Goal: Task Accomplishment & Management: Use online tool/utility

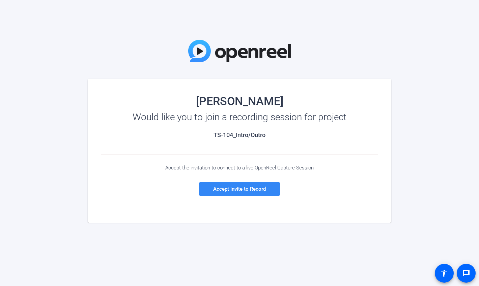
click at [241, 192] on span at bounding box center [239, 189] width 81 height 16
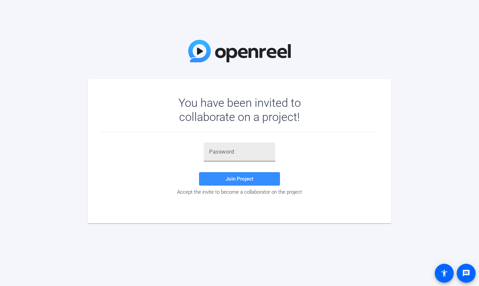
click at [256, 148] on div at bounding box center [239, 152] width 61 height 19
click at [251, 152] on input "text" at bounding box center [239, 152] width 61 height 8
paste input "GEjU9l"
type input "GEjU9l"
click at [258, 178] on span at bounding box center [239, 179] width 81 height 16
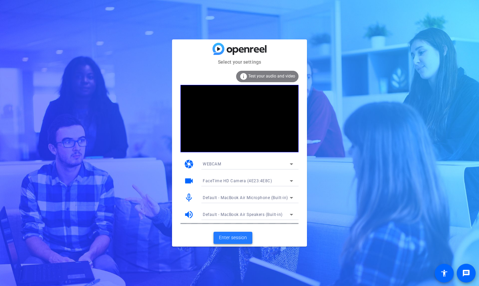
click at [235, 235] on span "Enter session" at bounding box center [233, 237] width 28 height 7
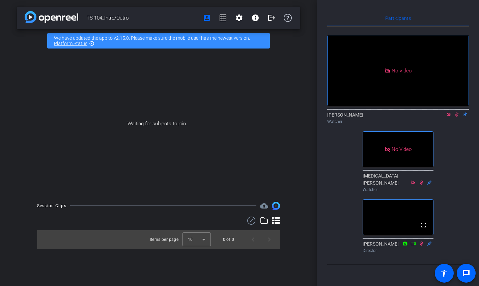
scroll to position [29, 0]
click at [448, 112] on icon at bounding box center [448, 114] width 5 height 5
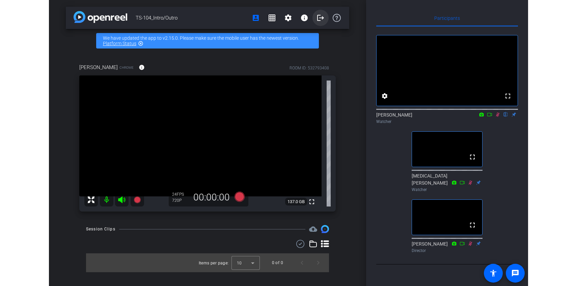
scroll to position [0, 0]
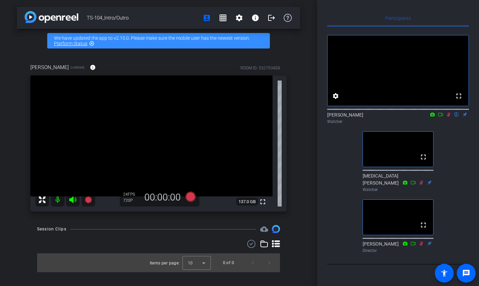
click at [449, 117] on icon at bounding box center [448, 114] width 5 height 5
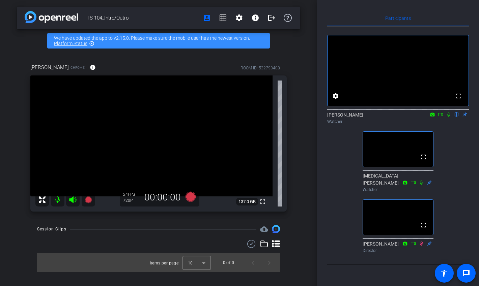
click at [449, 117] on icon at bounding box center [448, 114] width 5 height 5
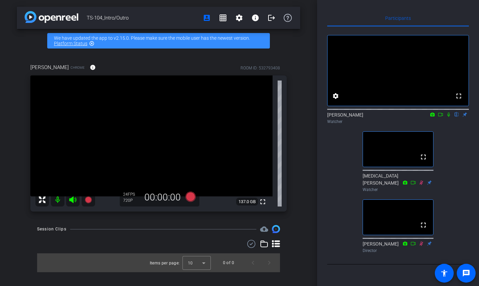
click at [449, 117] on icon at bounding box center [448, 114] width 5 height 5
click at [448, 117] on icon at bounding box center [448, 114] width 5 height 5
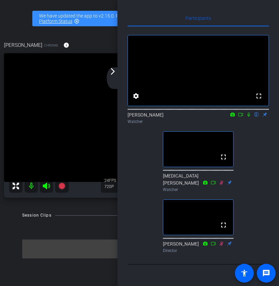
click at [114, 70] on mat-icon "arrow_forward_ios" at bounding box center [113, 71] width 8 height 8
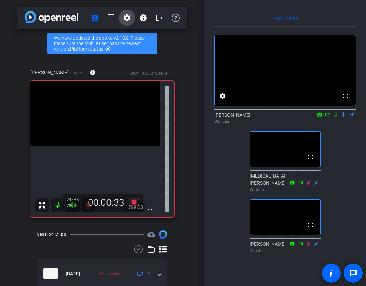
click at [128, 21] on mat-icon "settings" at bounding box center [127, 18] width 8 height 8
click at [112, 17] on div at bounding box center [183, 143] width 366 height 286
click at [146, 17] on mat-icon "info" at bounding box center [143, 18] width 8 height 8
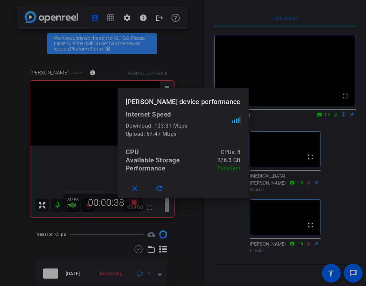
click at [143, 18] on div at bounding box center [183, 143] width 366 height 286
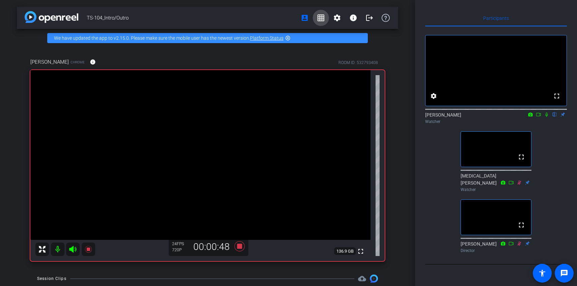
click at [322, 19] on mat-icon "grid_on" at bounding box center [321, 18] width 8 height 8
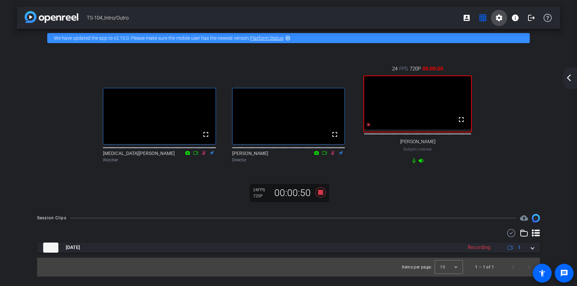
click at [478, 18] on mat-icon "settings" at bounding box center [499, 18] width 8 height 8
click at [350, 56] on div at bounding box center [288, 143] width 577 height 286
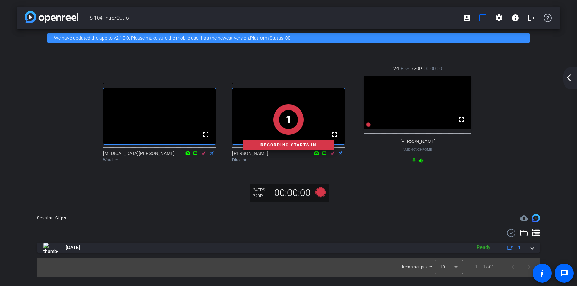
click at [478, 77] on mat-icon "arrow_back_ios_new" at bounding box center [568, 78] width 8 height 8
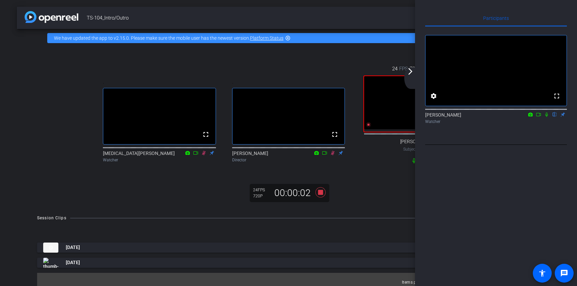
click at [478, 117] on icon at bounding box center [545, 114] width 5 height 5
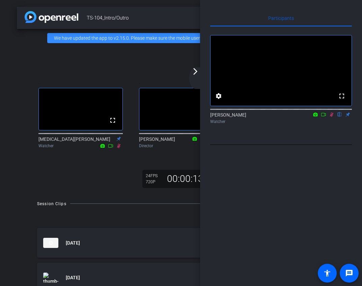
click at [331, 117] on icon at bounding box center [331, 114] width 5 height 5
click at [195, 73] on mat-icon "arrow_forward_ios" at bounding box center [195, 71] width 8 height 8
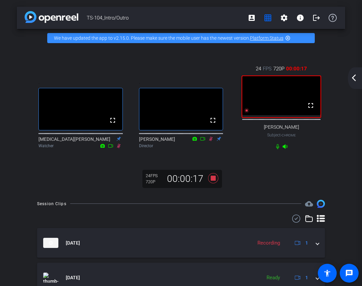
click at [356, 81] on mat-icon "arrow_back_ios_new" at bounding box center [354, 78] width 8 height 8
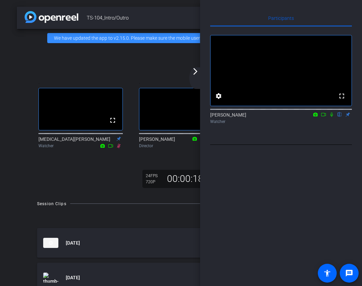
click at [330, 117] on icon at bounding box center [331, 115] width 3 height 4
click at [196, 72] on mat-icon "arrow_forward_ios" at bounding box center [195, 71] width 8 height 8
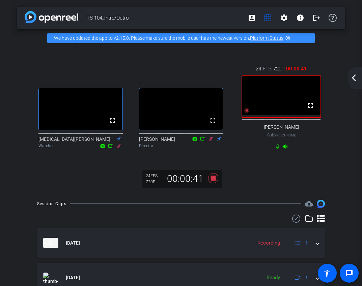
click at [358, 77] on div "arrow_back_ios_new arrow_forward_ios" at bounding box center [355, 78] width 14 height 22
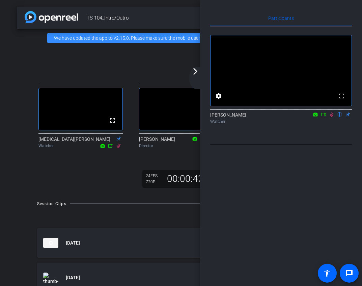
click at [333, 117] on icon at bounding box center [331, 114] width 5 height 5
click at [332, 117] on icon at bounding box center [331, 114] width 5 height 5
click at [194, 79] on div "arrow_back_ios_new arrow_forward_ios" at bounding box center [196, 78] width 14 height 22
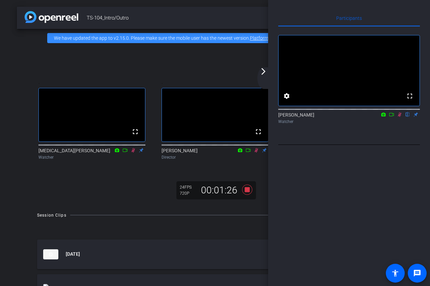
click at [400, 117] on icon at bounding box center [399, 114] width 5 height 5
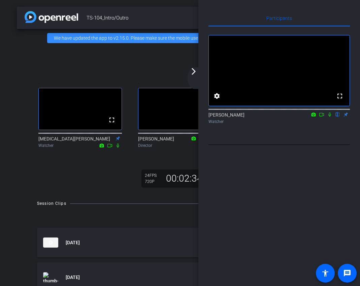
click at [328, 117] on icon at bounding box center [329, 114] width 5 height 5
click at [328, 117] on icon at bounding box center [330, 115] width 4 height 4
click at [328, 117] on icon at bounding box center [329, 114] width 5 height 5
click at [330, 125] on div "Watcher" at bounding box center [280, 122] width 142 height 6
click at [331, 117] on icon at bounding box center [329, 114] width 5 height 5
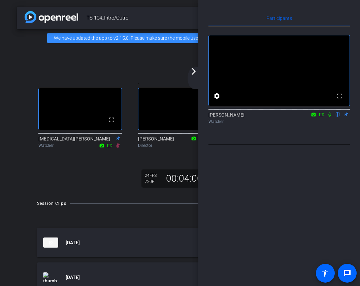
click at [331, 117] on icon at bounding box center [329, 114] width 5 height 5
click at [329, 117] on icon at bounding box center [330, 115] width 4 height 4
click at [191, 72] on mat-icon "arrow_forward_ios" at bounding box center [194, 71] width 8 height 8
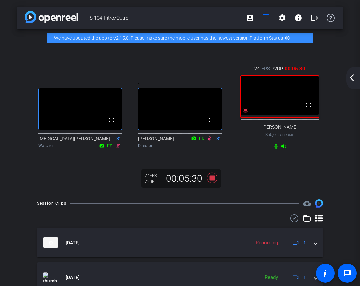
click at [352, 79] on mat-icon "arrow_back_ios_new" at bounding box center [352, 78] width 8 height 8
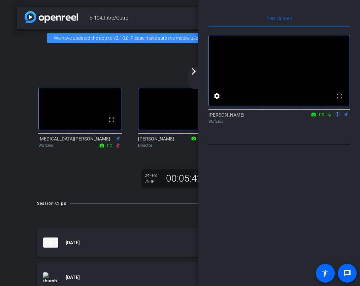
click at [329, 117] on icon at bounding box center [330, 115] width 3 height 4
click at [329, 117] on icon at bounding box center [330, 115] width 4 height 4
click at [329, 117] on icon at bounding box center [330, 115] width 3 height 4
click at [195, 74] on mat-icon "arrow_forward_ios" at bounding box center [194, 71] width 8 height 8
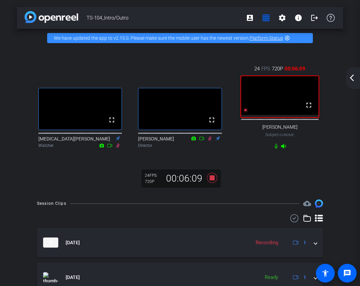
click at [353, 82] on div "arrow_back_ios_new arrow_forward_ios" at bounding box center [353, 78] width 14 height 22
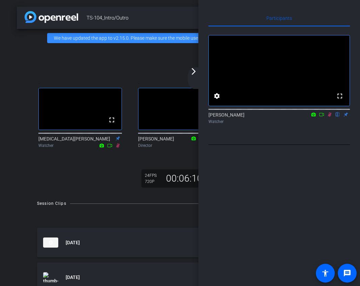
click at [327, 118] on mat-icon at bounding box center [330, 115] width 8 height 6
click at [330, 117] on icon at bounding box center [330, 115] width 3 height 4
click at [193, 73] on mat-icon "arrow_forward_ios" at bounding box center [194, 71] width 8 height 8
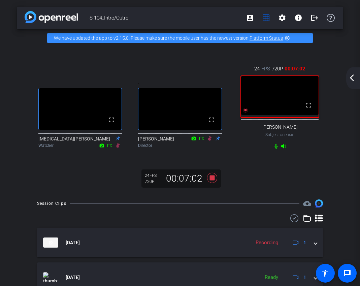
click at [355, 79] on mat-icon "arrow_back_ios_new" at bounding box center [352, 78] width 8 height 8
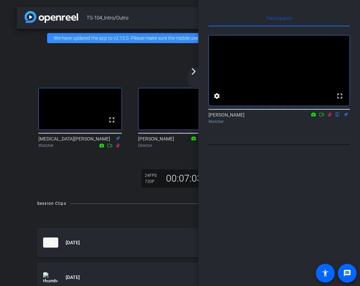
click at [329, 117] on icon at bounding box center [329, 114] width 5 height 5
click at [194, 74] on mat-icon "arrow_forward_ios" at bounding box center [194, 71] width 8 height 8
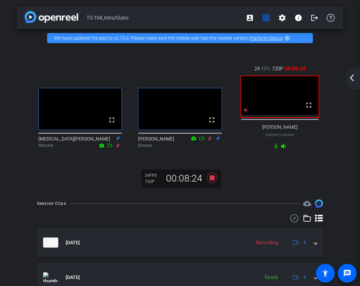
click at [353, 81] on mat-icon "arrow_back_ios_new" at bounding box center [352, 78] width 8 height 8
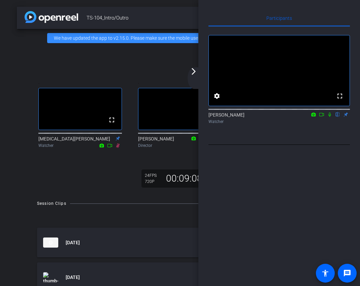
click at [192, 77] on div "arrow_back_ios_new arrow_forward_ios" at bounding box center [195, 78] width 14 height 22
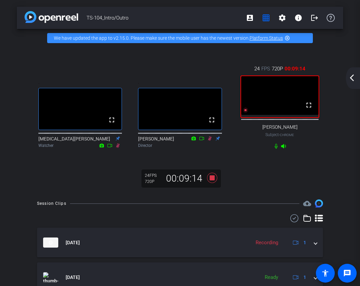
click at [353, 80] on mat-icon "arrow_back_ios_new" at bounding box center [352, 78] width 8 height 8
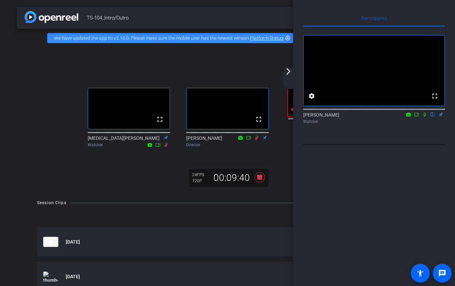
click at [290, 75] on mat-icon "arrow_forward_ios" at bounding box center [288, 71] width 8 height 8
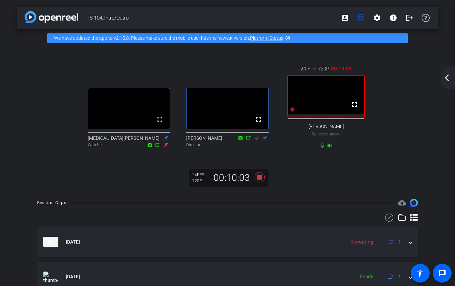
click at [446, 76] on mat-icon "arrow_back_ios_new" at bounding box center [447, 78] width 8 height 8
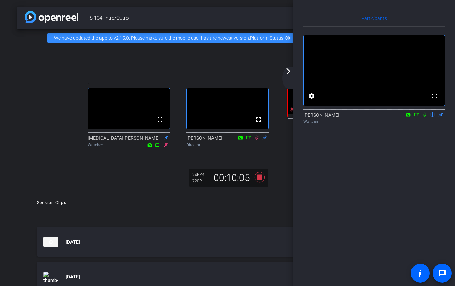
click at [289, 71] on mat-icon "arrow_forward_ios" at bounding box center [288, 71] width 8 height 8
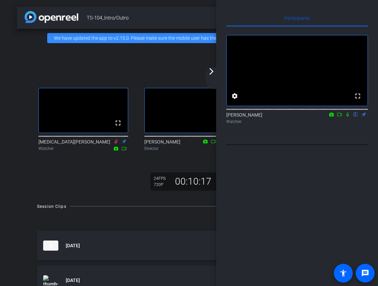
click at [211, 73] on mat-icon "arrow_forward_ios" at bounding box center [211, 71] width 8 height 8
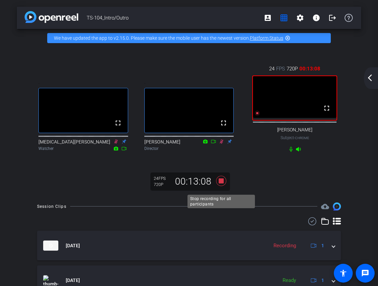
click at [222, 186] on icon at bounding box center [221, 181] width 10 height 10
click at [223, 186] on icon at bounding box center [221, 181] width 10 height 10
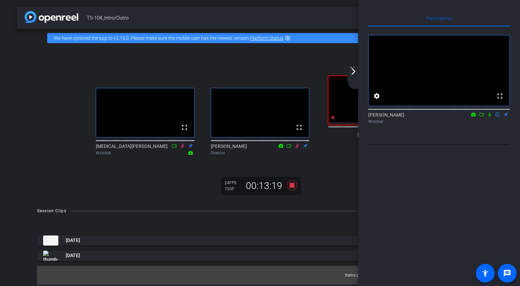
click at [355, 73] on mat-icon "arrow_forward_ios" at bounding box center [353, 71] width 8 height 8
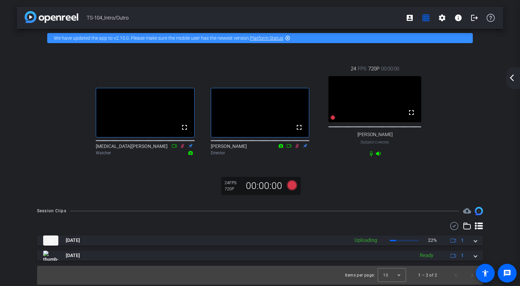
click at [478, 82] on div "arrow_back_ios_new arrow_forward_ios" at bounding box center [513, 78] width 14 height 22
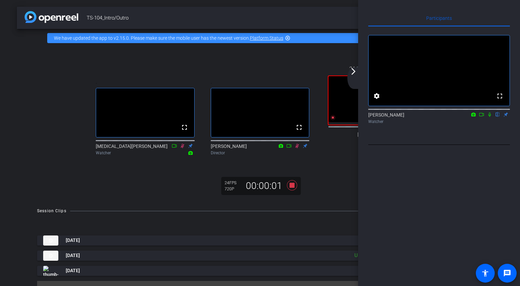
click at [478, 117] on icon at bounding box center [489, 115] width 3 height 4
click at [351, 77] on div "arrow_back_ios_new arrow_forward_ios" at bounding box center [354, 78] width 14 height 22
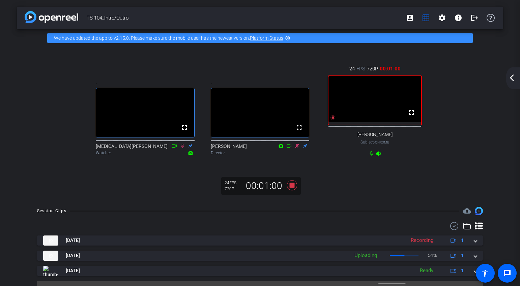
click at [478, 80] on mat-icon "arrow_back_ios_new" at bounding box center [512, 78] width 8 height 8
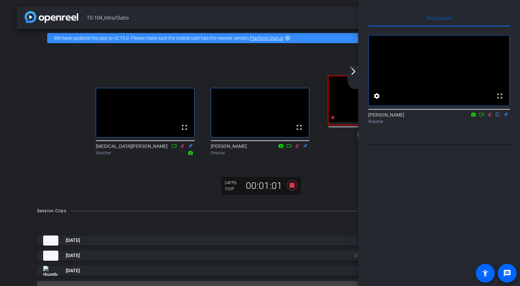
click at [478, 117] on icon at bounding box center [489, 114] width 5 height 5
click at [354, 74] on mat-icon "arrow_forward_ios" at bounding box center [353, 71] width 8 height 8
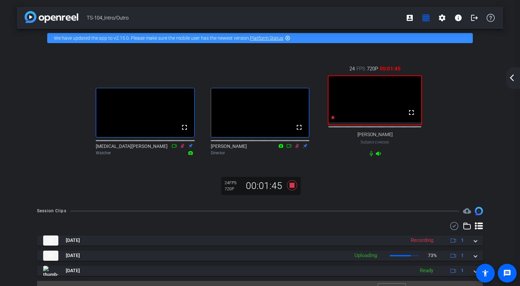
click at [478, 80] on mat-icon "arrow_back_ios_new" at bounding box center [512, 78] width 8 height 8
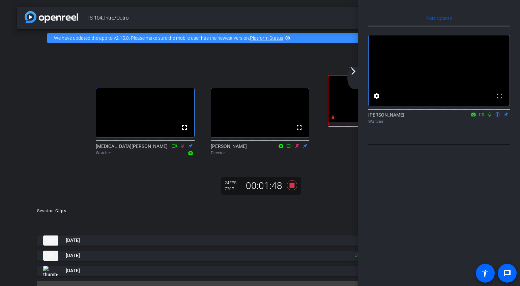
click at [478, 117] on icon at bounding box center [489, 114] width 5 height 5
click at [352, 76] on div "arrow_back_ios_new arrow_forward_ios" at bounding box center [354, 78] width 14 height 22
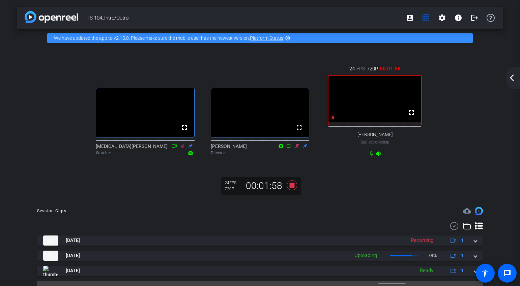
click at [478, 80] on mat-icon "arrow_back_ios_new" at bounding box center [512, 78] width 8 height 8
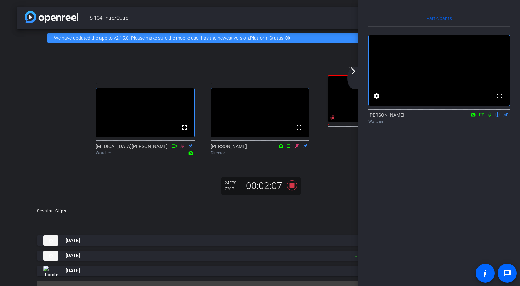
click at [478, 117] on icon at bounding box center [489, 114] width 5 height 5
click at [357, 75] on div "arrow_back_ios_new arrow_forward_ios" at bounding box center [354, 78] width 14 height 22
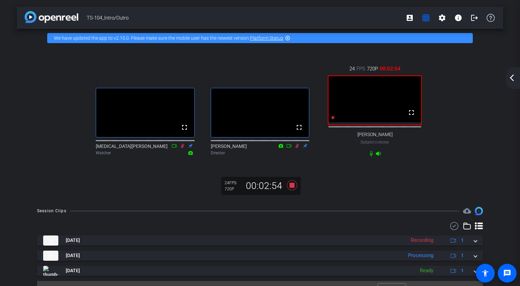
click at [478, 81] on mat-icon "arrow_back_ios_new" at bounding box center [512, 78] width 8 height 8
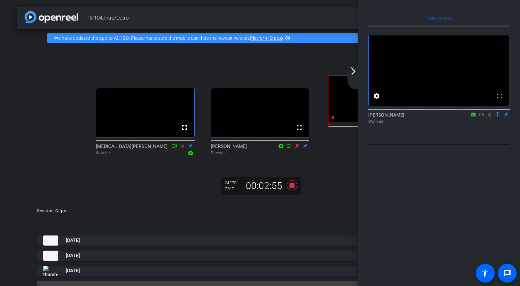
click at [478, 117] on icon at bounding box center [490, 115] width 4 height 4
click at [478, 117] on icon at bounding box center [489, 114] width 5 height 5
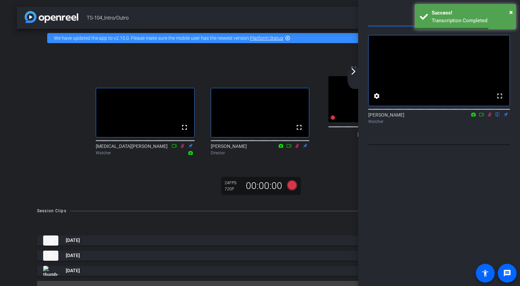
click at [354, 80] on div "arrow_back_ios_new arrow_forward_ios" at bounding box center [354, 78] width 14 height 22
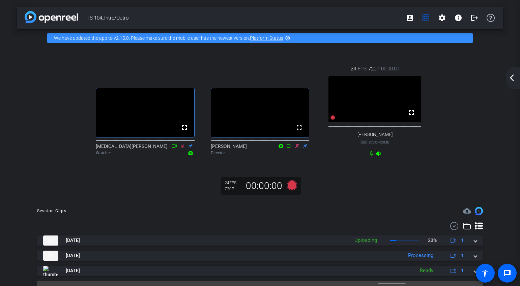
click at [478, 81] on mat-icon "arrow_back_ios_new" at bounding box center [512, 78] width 8 height 8
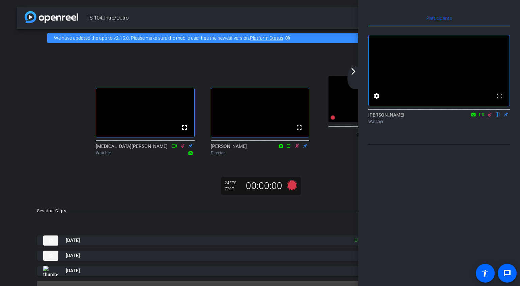
click at [478, 117] on icon at bounding box center [490, 115] width 4 height 4
click at [357, 71] on mat-icon "arrow_forward_ios" at bounding box center [353, 71] width 8 height 8
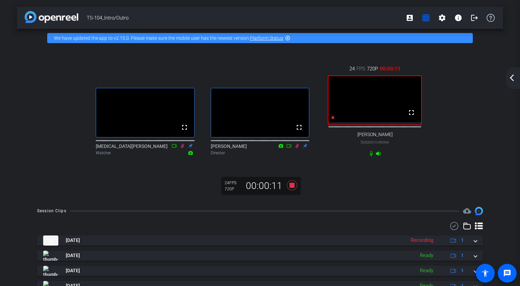
click at [478, 82] on div "arrow_back_ios_new arrow_forward_ios" at bounding box center [513, 78] width 14 height 22
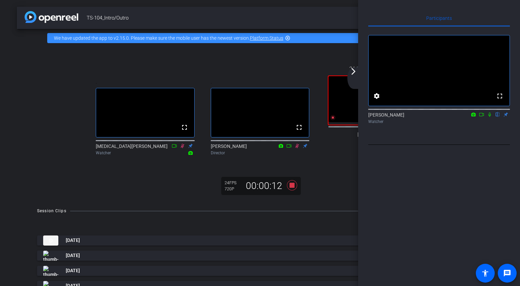
click at [478, 118] on mat-icon at bounding box center [489, 115] width 8 height 6
click at [355, 75] on mat-icon "arrow_forward_ios" at bounding box center [353, 71] width 8 height 8
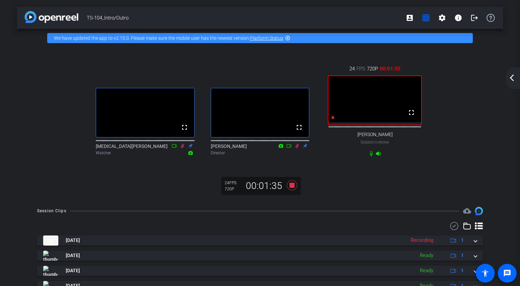
click at [478, 83] on div "arrow_back_ios_new arrow_forward_ios" at bounding box center [513, 78] width 14 height 22
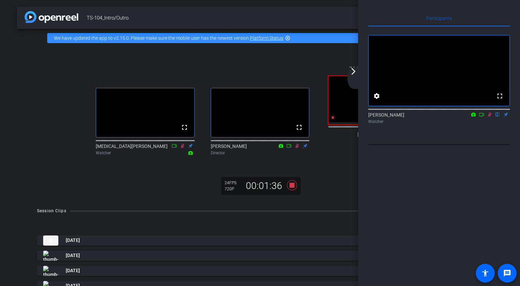
click at [478, 117] on icon at bounding box center [489, 114] width 5 height 5
click at [354, 75] on mat-icon "arrow_forward_ios" at bounding box center [353, 71] width 8 height 8
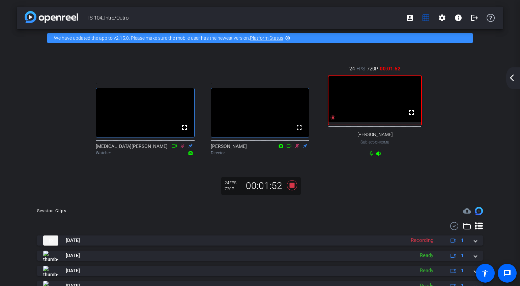
click at [478, 81] on mat-icon "arrow_back_ios_new" at bounding box center [512, 78] width 8 height 8
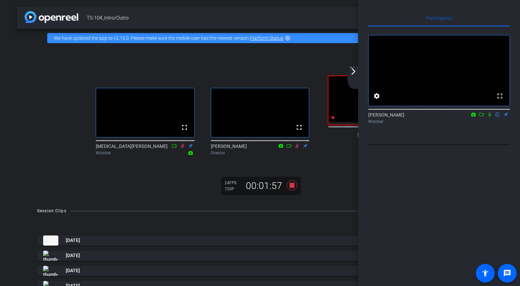
click at [478, 117] on icon at bounding box center [489, 114] width 5 height 5
click at [352, 70] on mat-icon "arrow_forward_ios" at bounding box center [353, 71] width 8 height 8
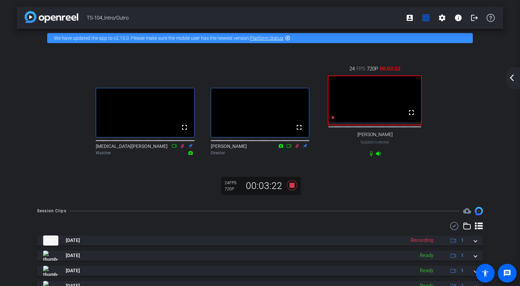
click at [478, 79] on mat-icon "arrow_back_ios_new" at bounding box center [512, 78] width 8 height 8
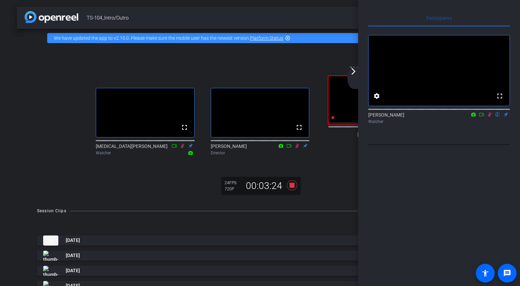
click at [478, 117] on icon at bounding box center [489, 114] width 5 height 5
click at [352, 73] on mat-icon "arrow_forward_ios" at bounding box center [353, 71] width 8 height 8
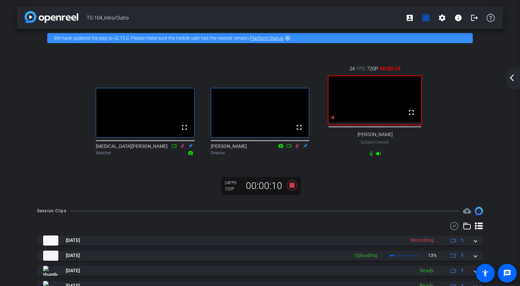
click at [478, 75] on mat-icon "arrow_back_ios_new" at bounding box center [512, 78] width 8 height 8
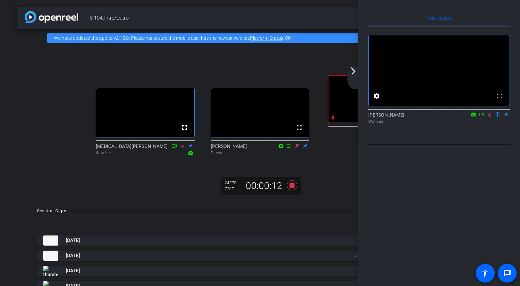
click at [478, 118] on mat-icon at bounding box center [489, 115] width 8 height 6
click at [478, 117] on icon at bounding box center [489, 115] width 3 height 4
click at [321, 56] on div "24 FPS 720P 00:00:22 fullscreen [PERSON_NAME] Subject - Chrome" at bounding box center [374, 111] width 115 height 114
click at [478, 117] on icon at bounding box center [489, 114] width 5 height 5
click at [36, 62] on div ". fullscreen [MEDICAL_DATA][PERSON_NAME] Watcher . fullscreen [PERSON_NAME] Dir…" at bounding box center [259, 111] width 459 height 114
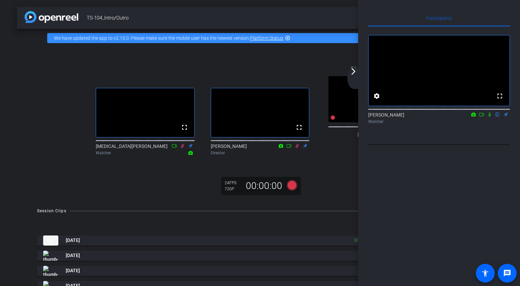
click at [354, 72] on mat-icon "arrow_forward_ios" at bounding box center [353, 71] width 8 height 8
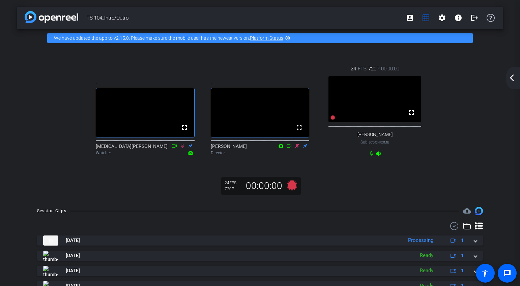
click at [478, 80] on mat-icon "arrow_back_ios_new" at bounding box center [512, 78] width 8 height 8
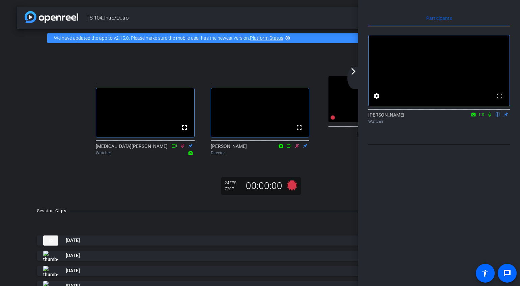
click at [355, 75] on div "arrow_back_ios_new arrow_forward_ios" at bounding box center [354, 78] width 14 height 22
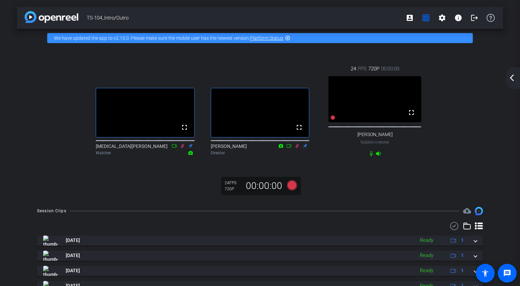
click at [478, 81] on mat-icon "arrow_back_ios_new" at bounding box center [512, 78] width 8 height 8
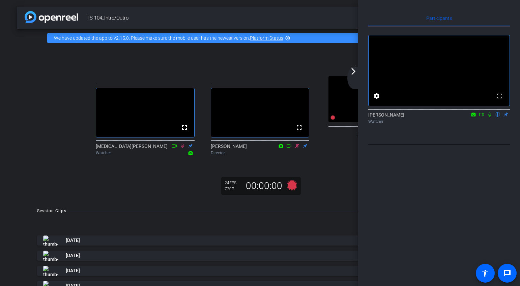
click at [353, 74] on mat-icon "arrow_forward_ios" at bounding box center [353, 71] width 8 height 8
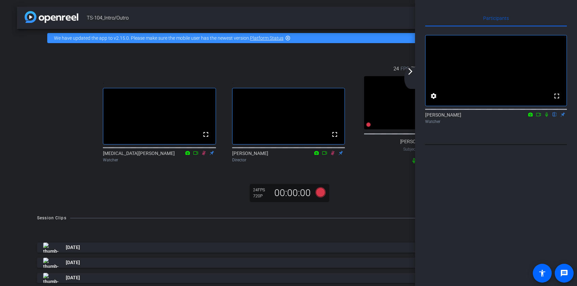
click at [288, 38] on mat-icon "highlight_off" at bounding box center [287, 37] width 5 height 5
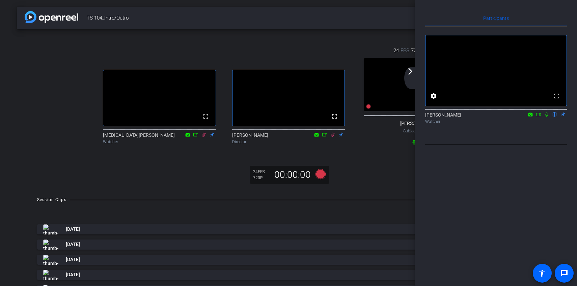
click at [288, 39] on div ". fullscreen [MEDICAL_DATA][PERSON_NAME] Watcher . fullscreen [PERSON_NAME] Dir…" at bounding box center [288, 96] width 516 height 121
click at [411, 73] on mat-icon "arrow_forward_ios" at bounding box center [410, 71] width 8 height 8
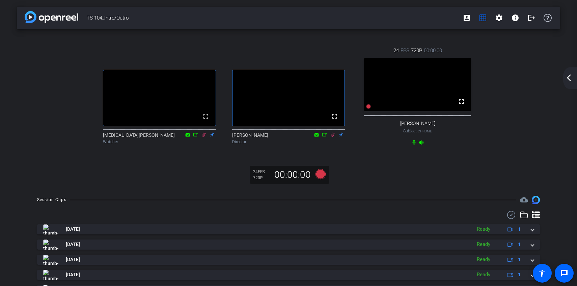
click at [478, 81] on mat-icon "arrow_back_ios_new" at bounding box center [568, 78] width 8 height 8
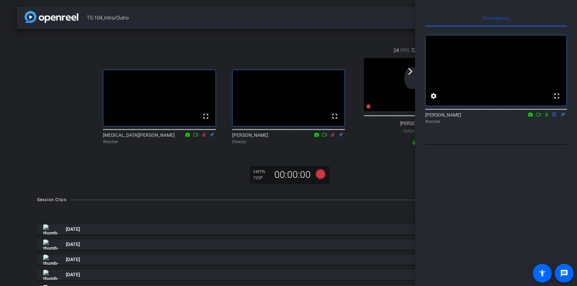
click at [411, 74] on mat-icon "arrow_forward_ios" at bounding box center [410, 71] width 8 height 8
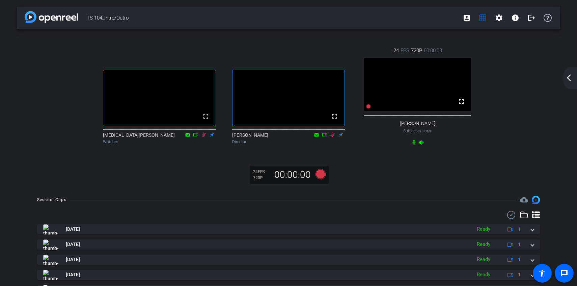
click at [478, 77] on mat-icon "arrow_back_ios_new" at bounding box center [568, 78] width 8 height 8
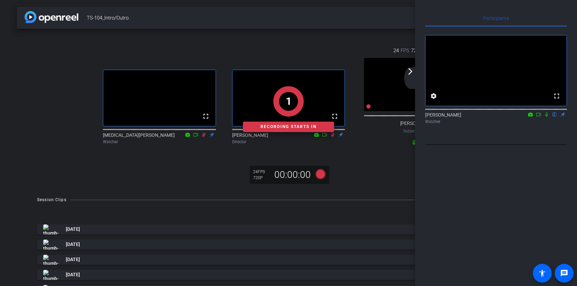
click at [478, 117] on icon at bounding box center [545, 114] width 5 height 5
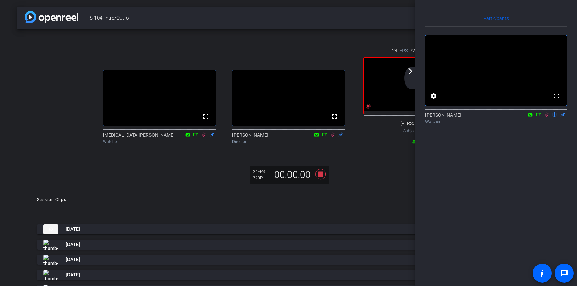
click at [478, 117] on icon at bounding box center [545, 114] width 5 height 5
click at [411, 78] on div "arrow_back_ios_new arrow_forward_ios" at bounding box center [411, 78] width 14 height 22
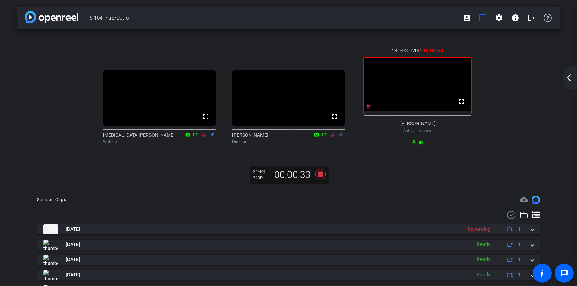
click at [478, 83] on div "arrow_back_ios_new arrow_forward_ios" at bounding box center [569, 78] width 14 height 22
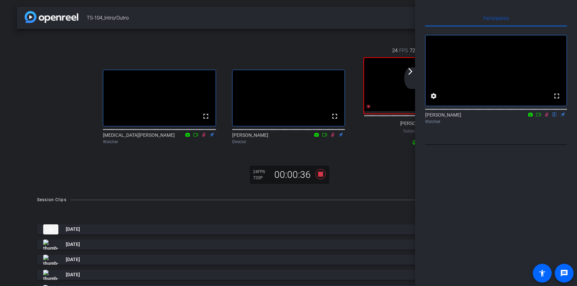
click at [414, 78] on div "arrow_back_ios_new arrow_forward_ios" at bounding box center [411, 78] width 14 height 22
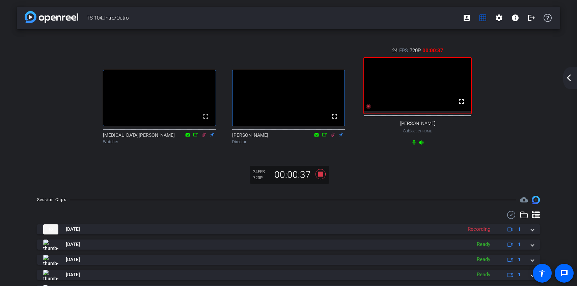
click at [478, 79] on mat-icon "arrow_back_ios_new" at bounding box center [568, 78] width 8 height 8
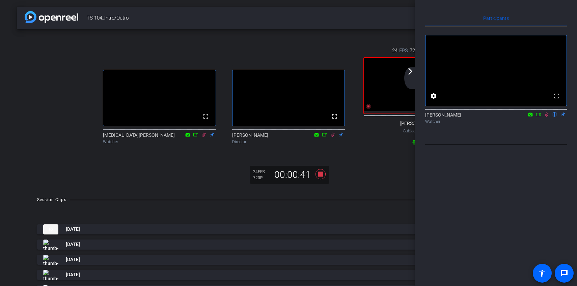
click at [415, 71] on div "arrow_back_ios_new arrow_forward_ios" at bounding box center [411, 78] width 14 height 22
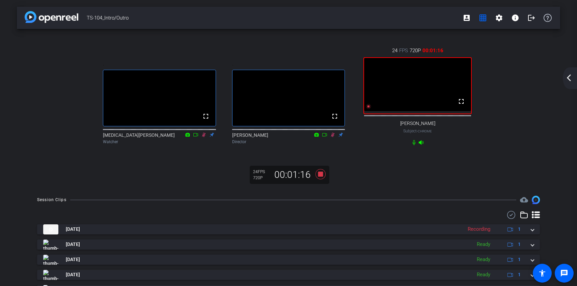
click at [478, 85] on div "arrow_back_ios_new arrow_forward_ios" at bounding box center [569, 78] width 14 height 22
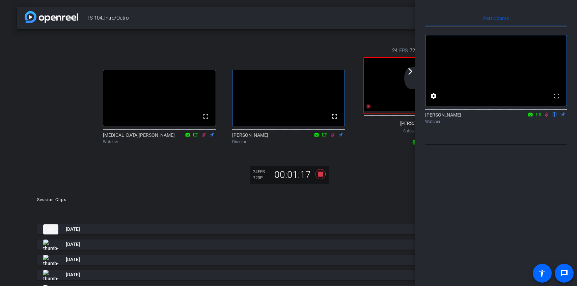
click at [478, 117] on icon at bounding box center [545, 114] width 5 height 5
click at [416, 76] on div "arrow_back_ios_new arrow_forward_ios" at bounding box center [411, 78] width 14 height 22
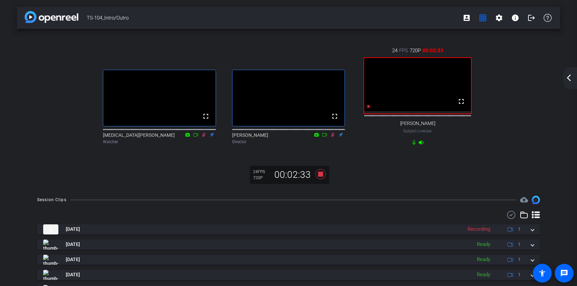
click at [478, 78] on mat-icon "arrow_back_ios_new" at bounding box center [568, 78] width 8 height 8
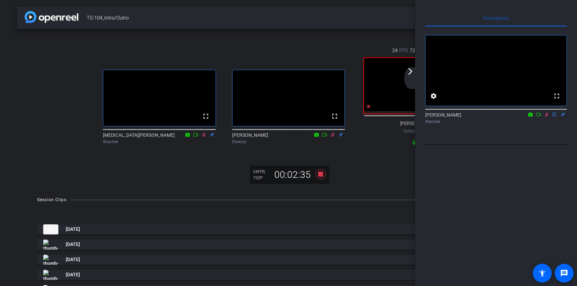
click at [478, 117] on icon at bounding box center [545, 114] width 5 height 5
click at [478, 117] on icon at bounding box center [546, 115] width 4 height 4
click at [478, 117] on icon at bounding box center [546, 115] width 3 height 4
click at [413, 72] on mat-icon "arrow_forward_ios" at bounding box center [410, 71] width 8 height 8
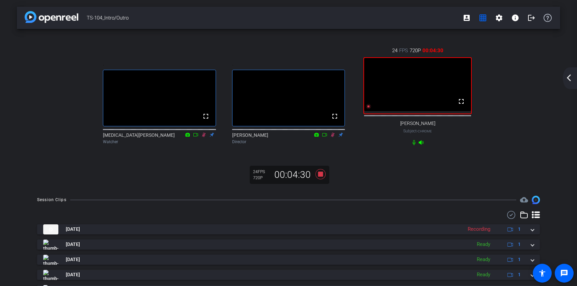
click at [478, 89] on div "TS-104_Intro/Outro account_box grid_on settings info logout . fullscreen [MEDIC…" at bounding box center [288, 143] width 577 height 286
click at [478, 82] on div "arrow_back_ios_new arrow_forward_ios" at bounding box center [569, 78] width 14 height 22
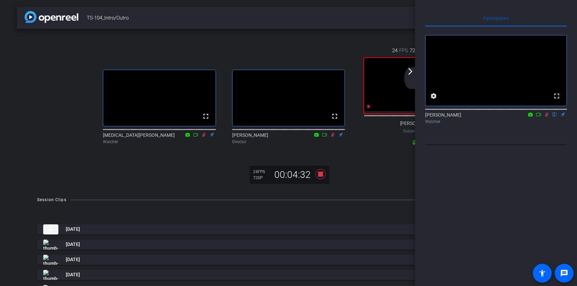
click at [478, 118] on mat-icon at bounding box center [546, 115] width 8 height 6
click at [410, 72] on mat-icon "arrow_forward_ios" at bounding box center [410, 71] width 8 height 8
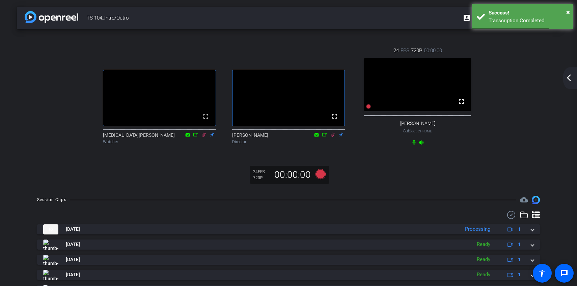
click at [478, 79] on mat-icon "arrow_back_ios_new" at bounding box center [568, 78] width 8 height 8
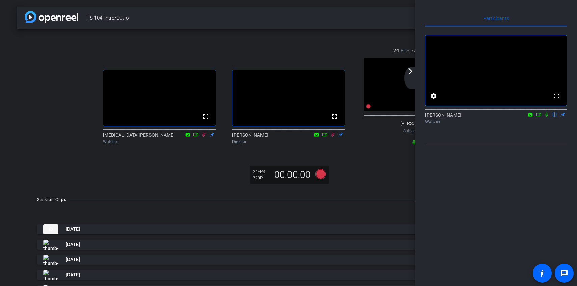
click at [390, 145] on div "24 FPS 720P 00:00:00 fullscreen [PERSON_NAME] Subject - Chrome" at bounding box center [417, 96] width 129 height 121
click at [411, 76] on div "arrow_back_ios_new arrow_forward_ios" at bounding box center [411, 78] width 14 height 22
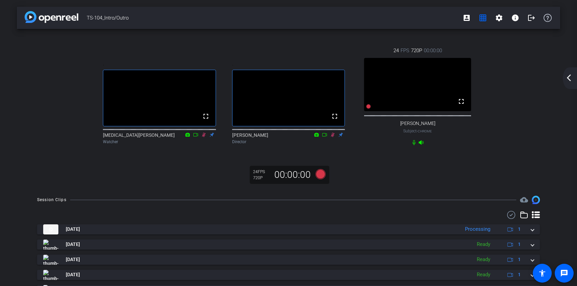
click at [478, 81] on mat-icon "arrow_back_ios_new" at bounding box center [568, 78] width 8 height 8
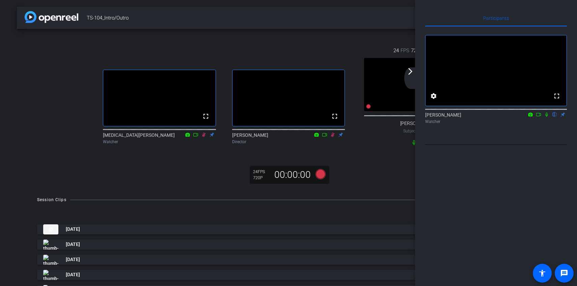
click at [409, 74] on mat-icon "arrow_forward_ios" at bounding box center [410, 71] width 8 height 8
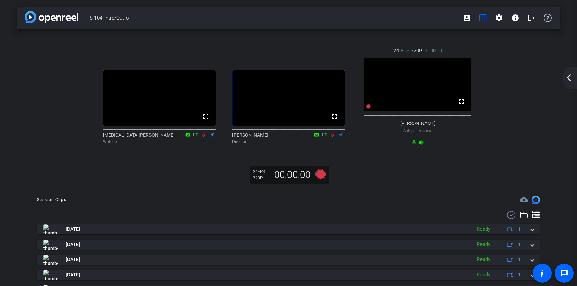
click at [478, 80] on mat-icon "arrow_back_ios_new" at bounding box center [568, 78] width 8 height 8
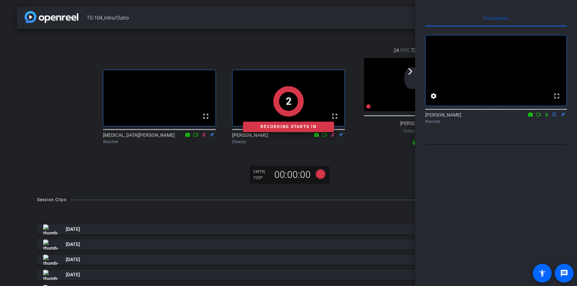
click at [478, 117] on icon at bounding box center [545, 114] width 5 height 5
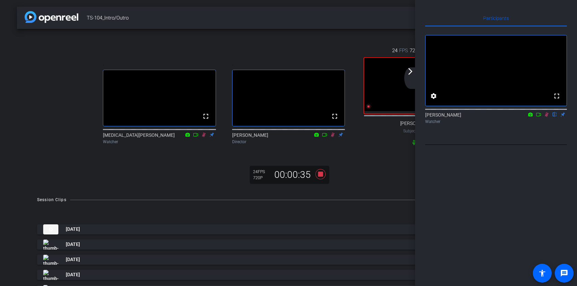
click at [478, 117] on icon at bounding box center [545, 114] width 5 height 5
click at [342, 51] on div ". fullscreen [PERSON_NAME] Director" at bounding box center [288, 103] width 129 height 107
click at [478, 117] on icon at bounding box center [545, 114] width 5 height 5
click at [408, 77] on div "arrow_back_ios_new arrow_forward_ios" at bounding box center [411, 78] width 14 height 22
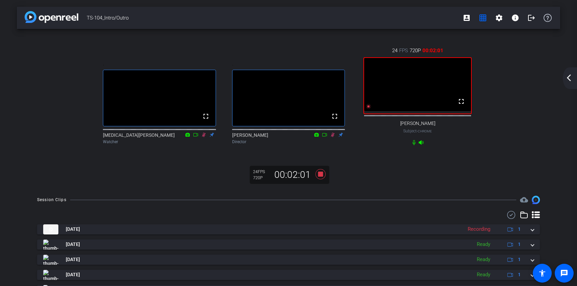
click at [478, 79] on mat-icon "arrow_back_ios_new" at bounding box center [568, 78] width 8 height 8
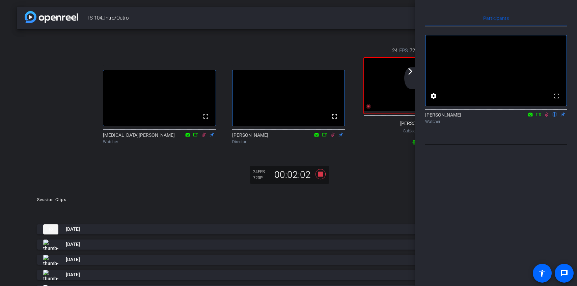
click at [478, 117] on icon at bounding box center [545, 114] width 5 height 5
click at [411, 75] on mat-icon "arrow_forward_ios" at bounding box center [410, 71] width 8 height 8
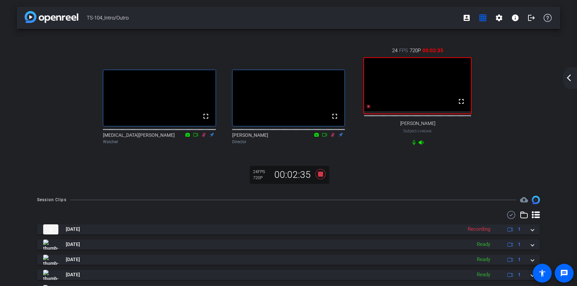
click at [478, 78] on mat-icon "arrow_back_ios_new" at bounding box center [568, 78] width 8 height 8
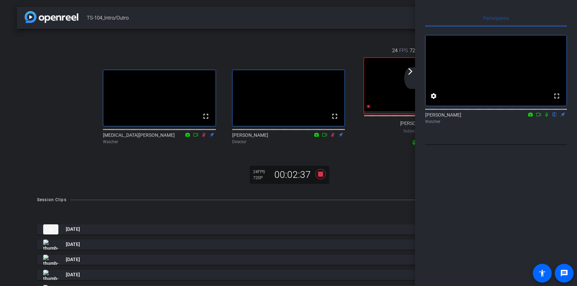
click at [478, 117] on icon at bounding box center [546, 115] width 3 height 4
click at [478, 117] on icon at bounding box center [546, 115] width 4 height 4
click at [413, 82] on div "arrow_back_ios_new arrow_forward_ios" at bounding box center [411, 78] width 14 height 22
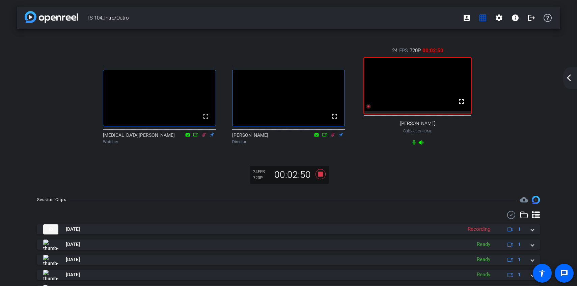
click at [478, 80] on mat-icon "arrow_back_ios_new" at bounding box center [568, 78] width 8 height 8
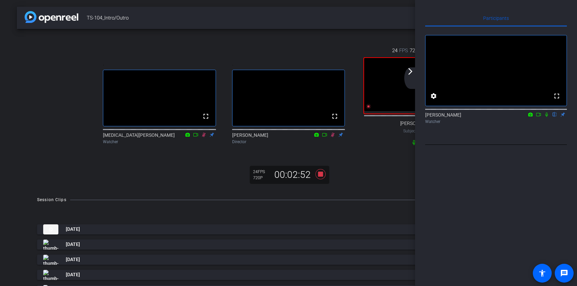
click at [478, 117] on icon at bounding box center [545, 114] width 5 height 5
click at [411, 75] on mat-icon "arrow_forward_ios" at bounding box center [410, 71] width 8 height 8
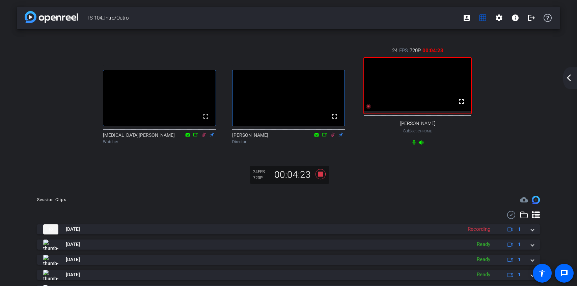
click at [478, 81] on mat-icon "arrow_back_ios_new" at bounding box center [568, 78] width 8 height 8
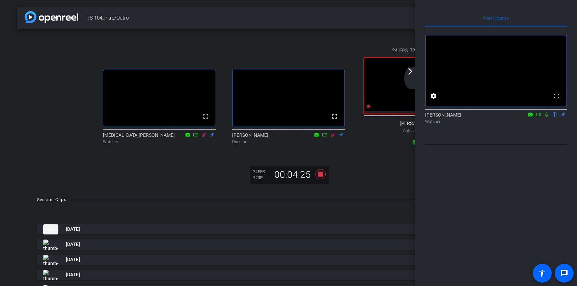
click at [478, 117] on icon at bounding box center [546, 115] width 3 height 4
click at [410, 73] on mat-icon "arrow_forward_ios" at bounding box center [410, 71] width 8 height 8
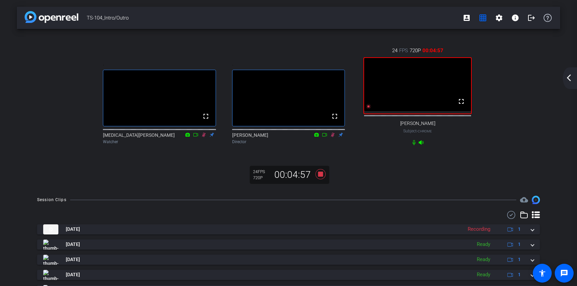
click at [478, 72] on div "arrow_back_ios_new arrow_forward_ios" at bounding box center [569, 78] width 14 height 22
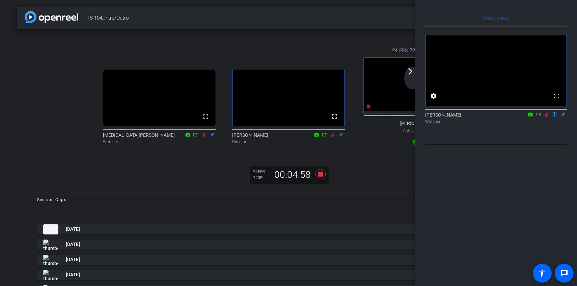
click at [478, 117] on icon at bounding box center [546, 115] width 4 height 4
click at [412, 73] on mat-icon "arrow_forward_ios" at bounding box center [410, 71] width 8 height 8
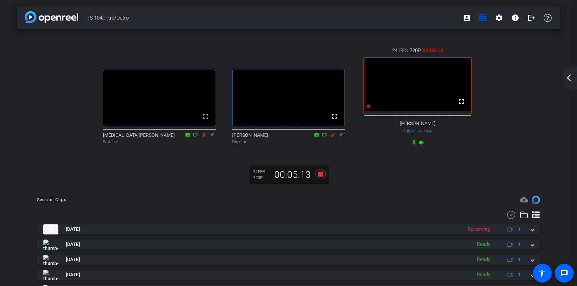
click at [478, 80] on mat-icon "arrow_back_ios_new" at bounding box center [568, 78] width 8 height 8
